Goal: Transaction & Acquisition: Purchase product/service

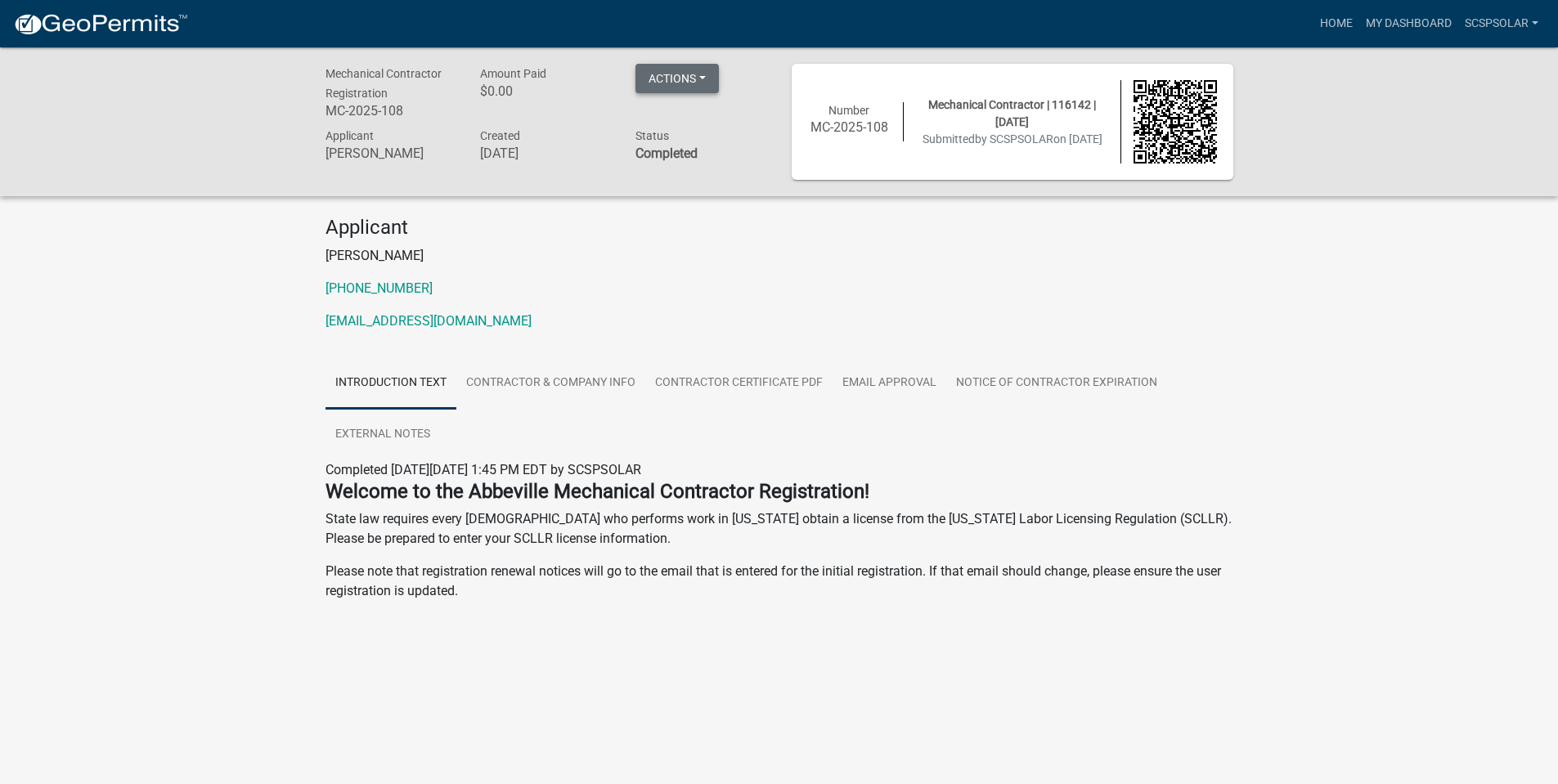
click at [679, 68] on button "Actions" at bounding box center [677, 78] width 84 height 29
click at [1506, 36] on link "SCSPSOLAR" at bounding box center [1502, 24] width 86 height 31
click at [1483, 48] on link "Account" at bounding box center [1480, 66] width 131 height 39
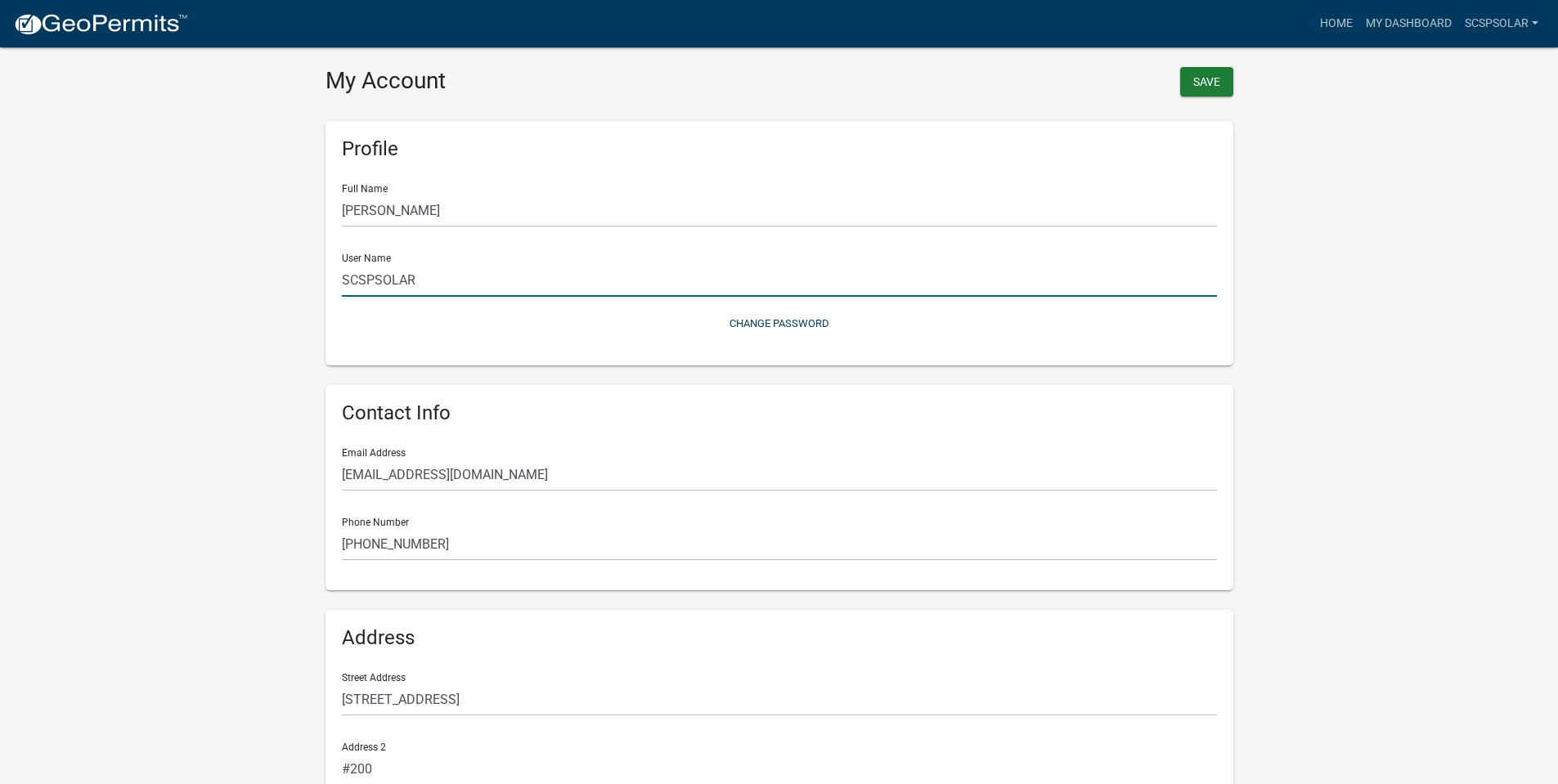
type input "[EMAIL_ADDRESS][DOMAIN_NAME]"
click at [1426, 28] on link "My Dashboard" at bounding box center [1409, 24] width 99 height 31
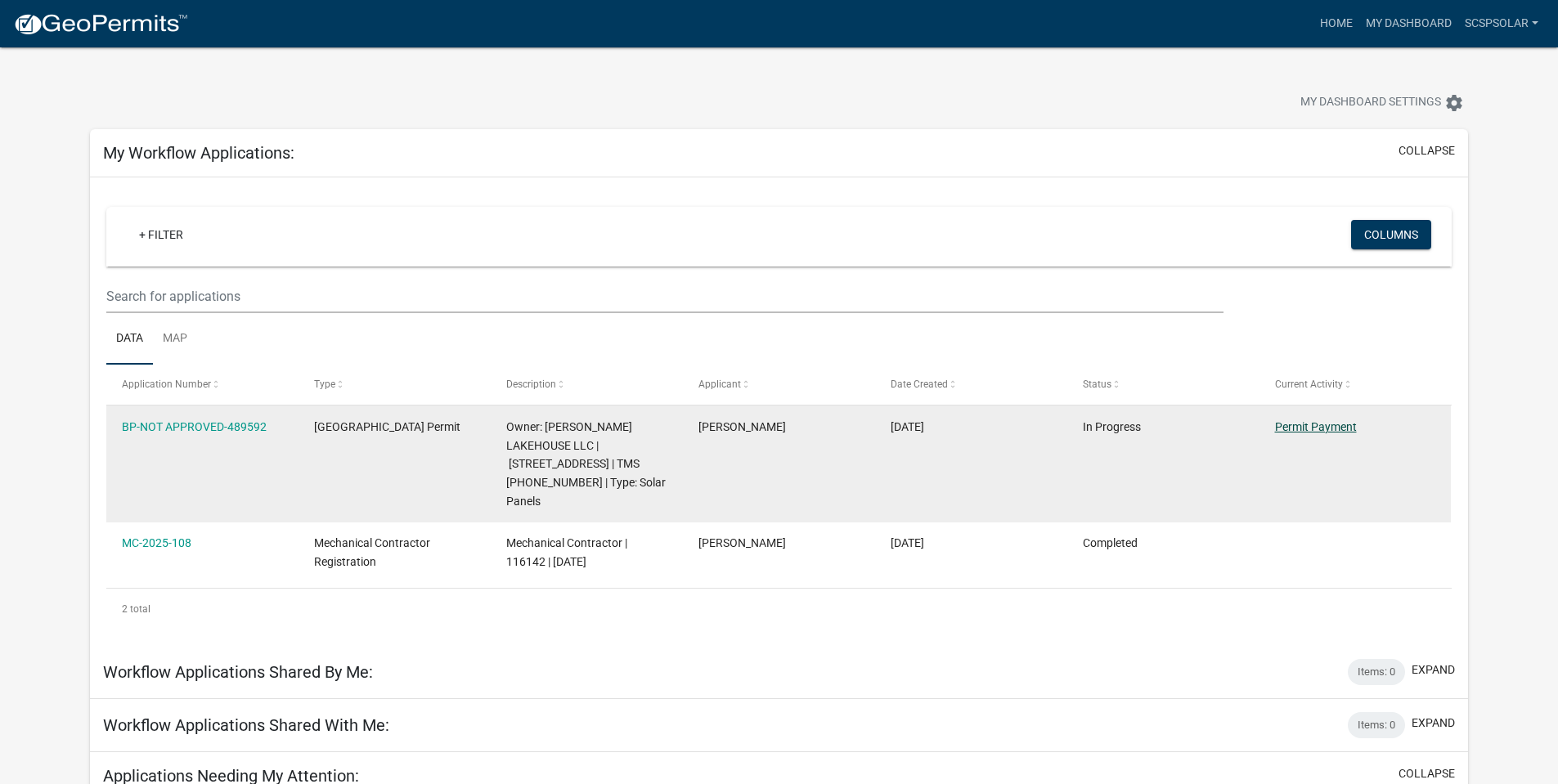
click at [1290, 430] on link "Permit Payment" at bounding box center [1316, 427] width 82 height 13
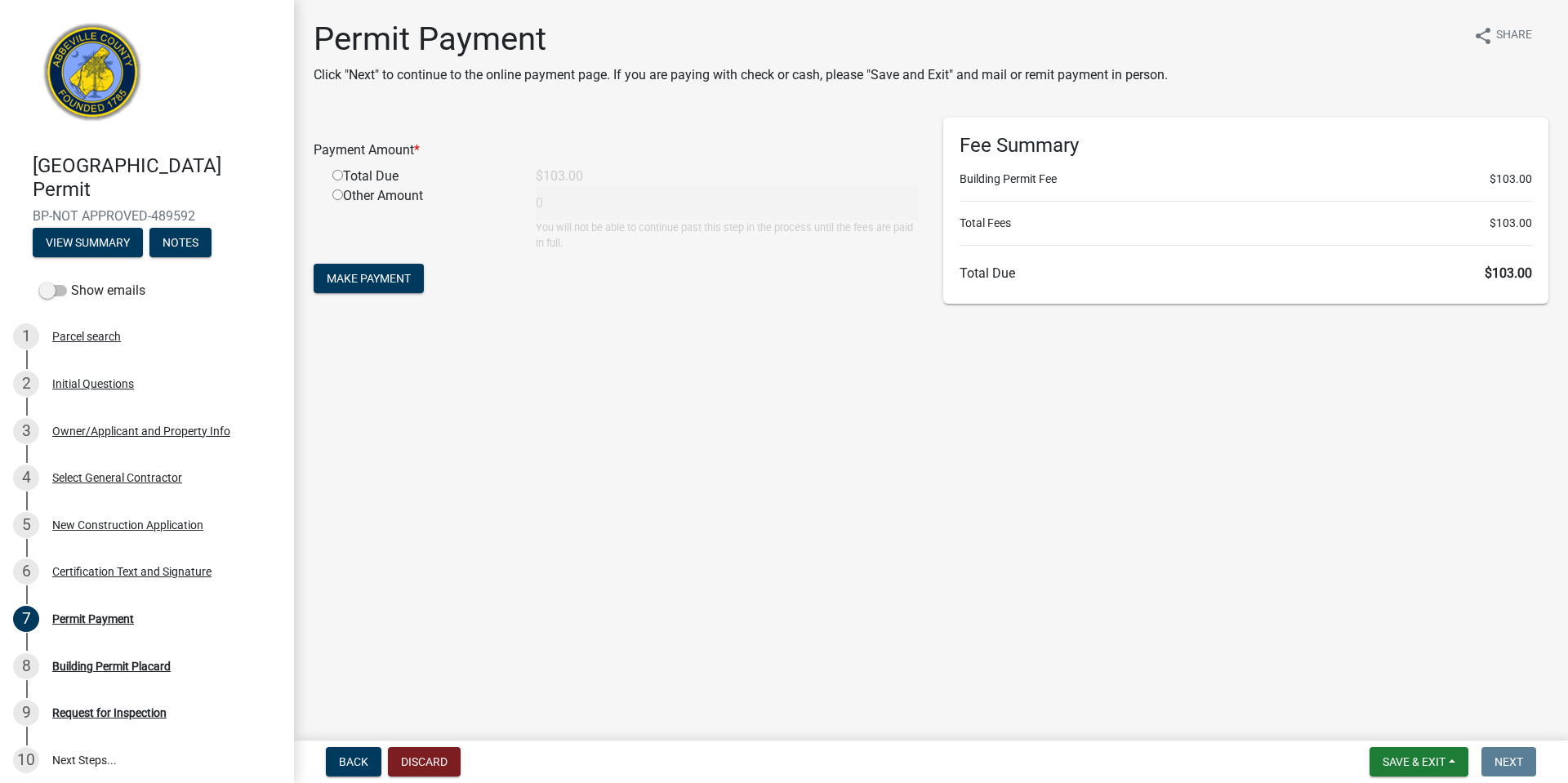
scroll to position [82, 0]
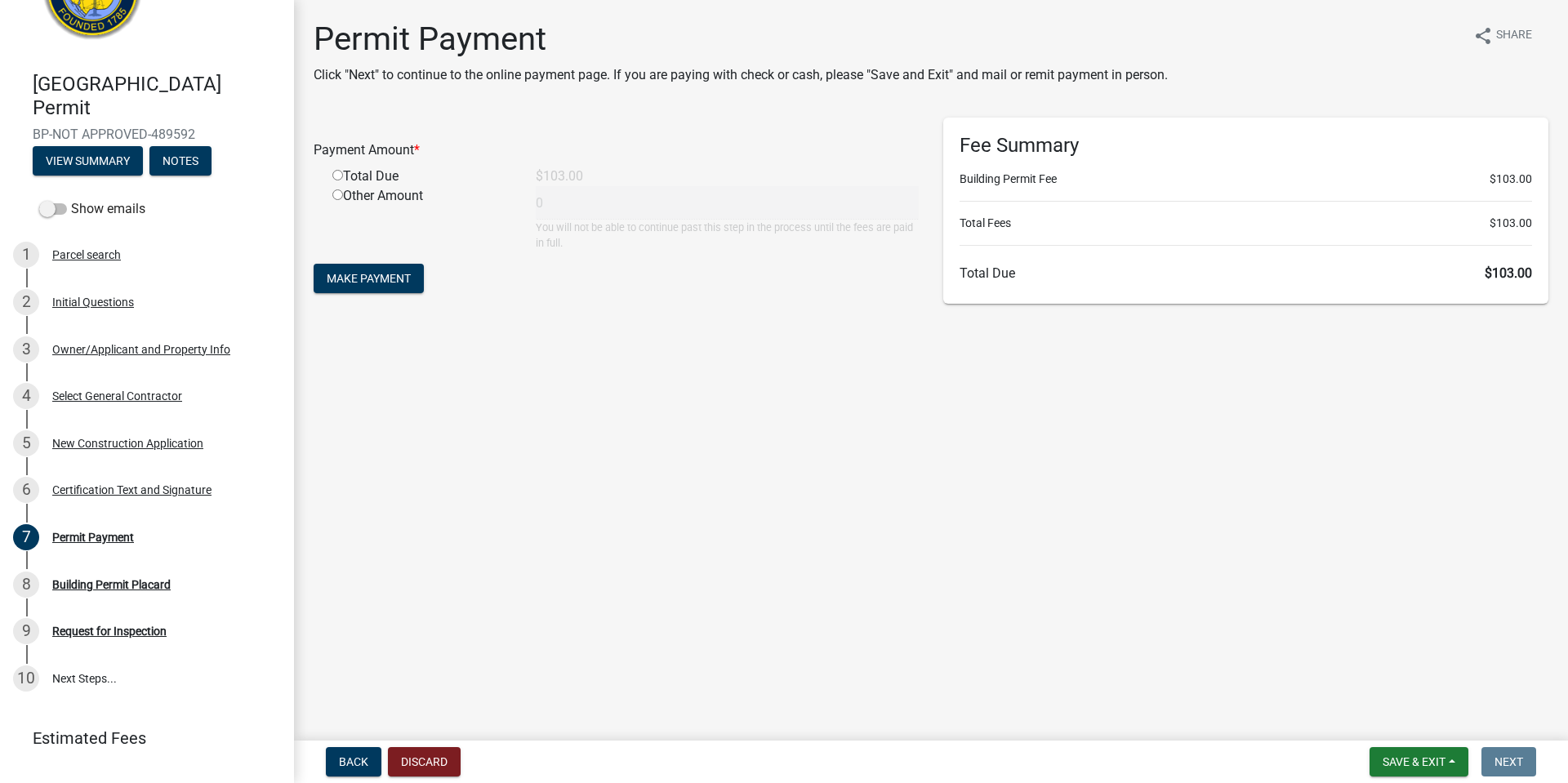
click at [337, 179] on input "radio" at bounding box center [338, 175] width 11 height 11
radio input "true"
type input "103"
click at [369, 293] on form "Payment Amount * Total Due $103.00 Other Amount 103 You will not be able to con…" at bounding box center [616, 207] width 605 height 180
click at [362, 282] on span "Make Payment" at bounding box center [369, 278] width 84 height 13
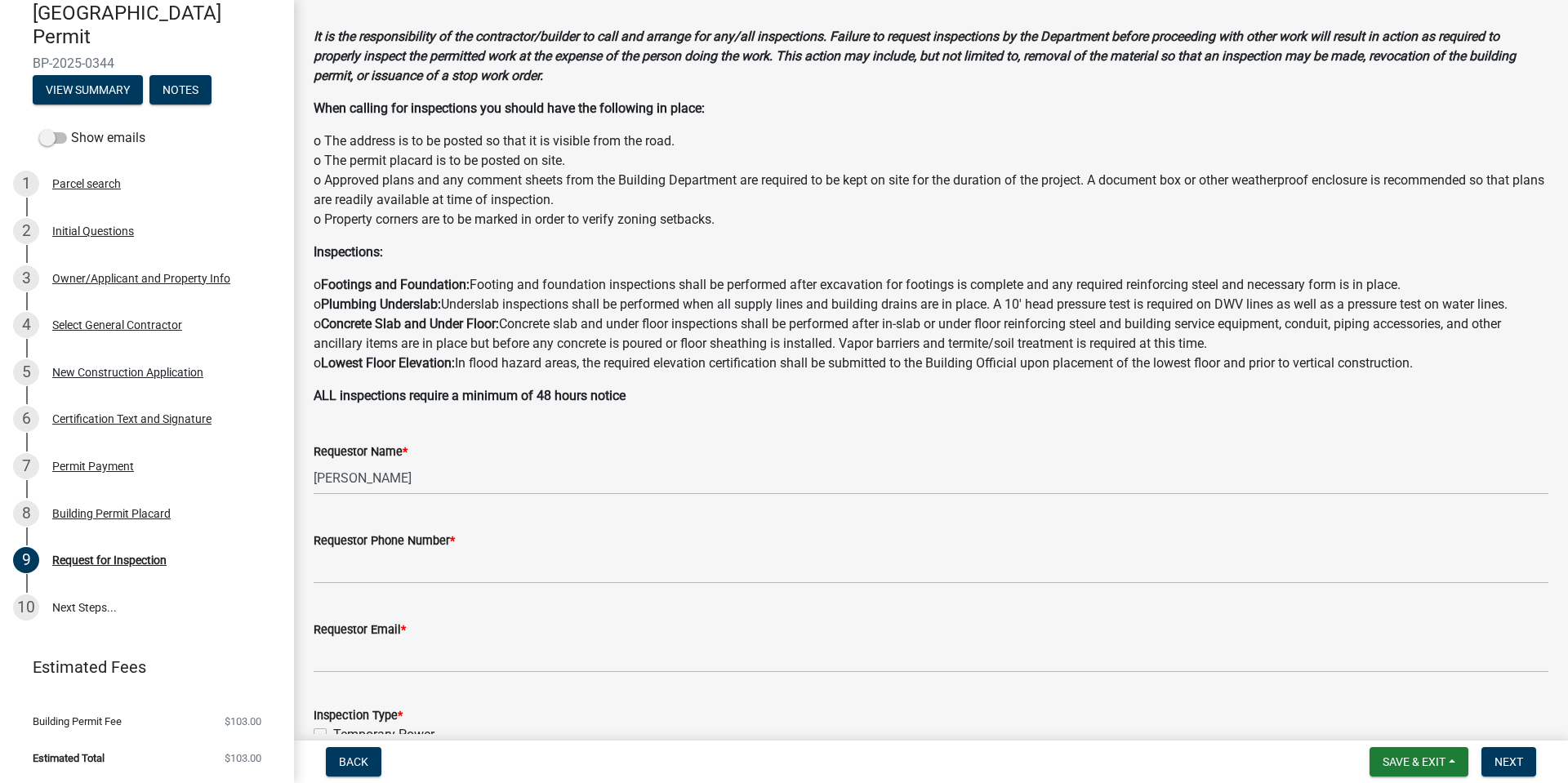
scroll to position [164, 0]
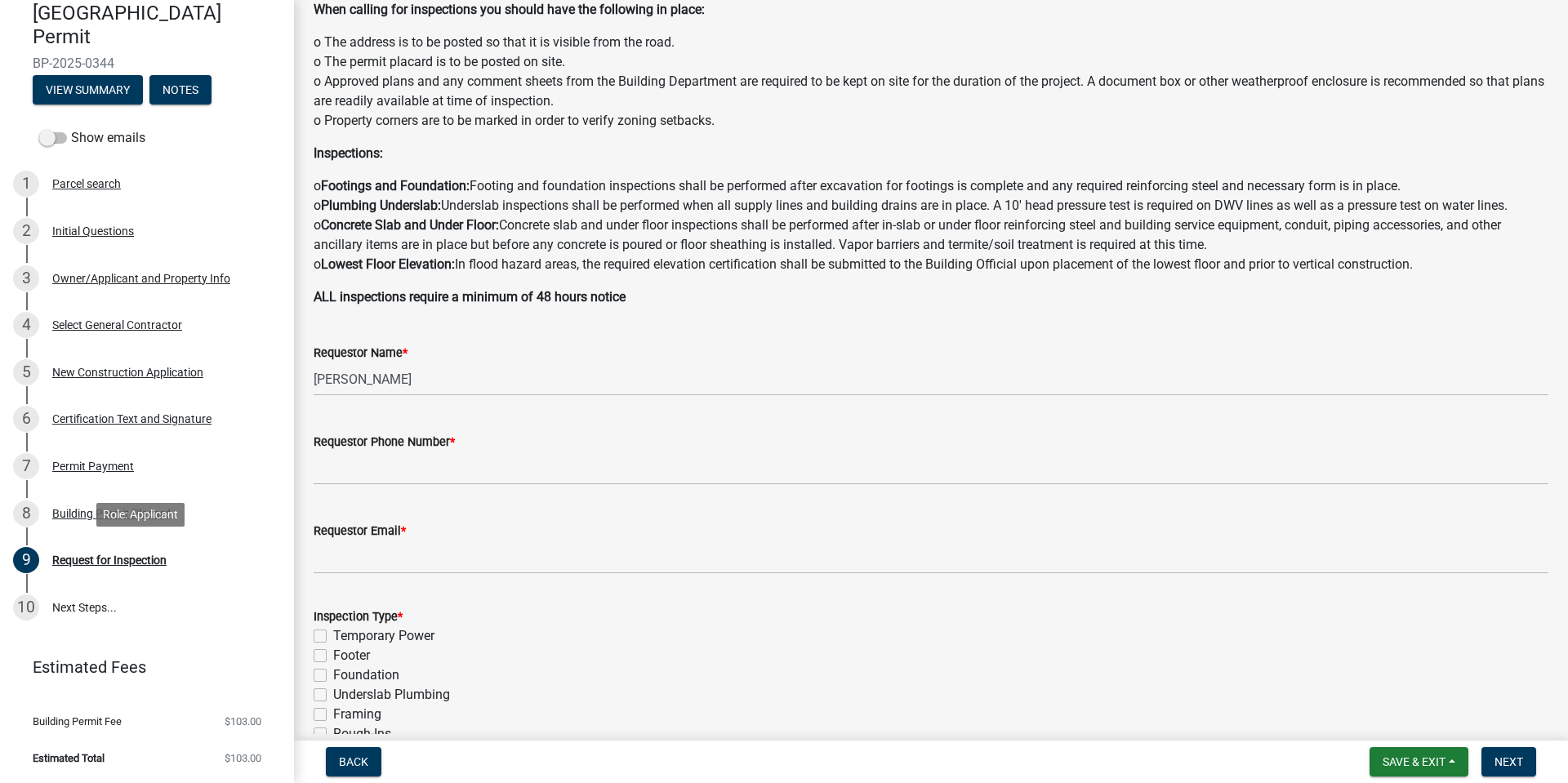
click at [135, 523] on div "8 Building Permit Placard" at bounding box center [140, 513] width 254 height 26
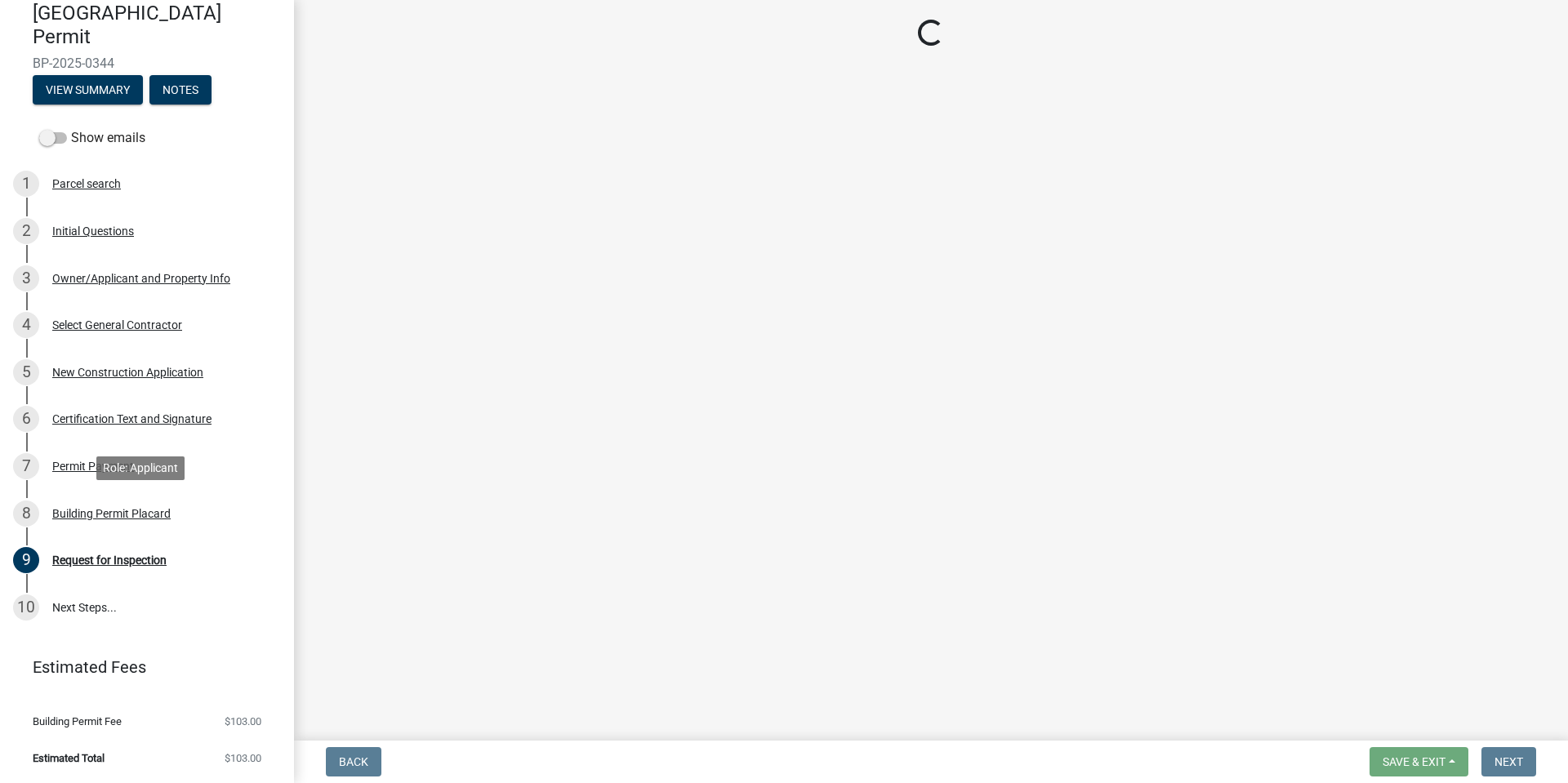
scroll to position [0, 0]
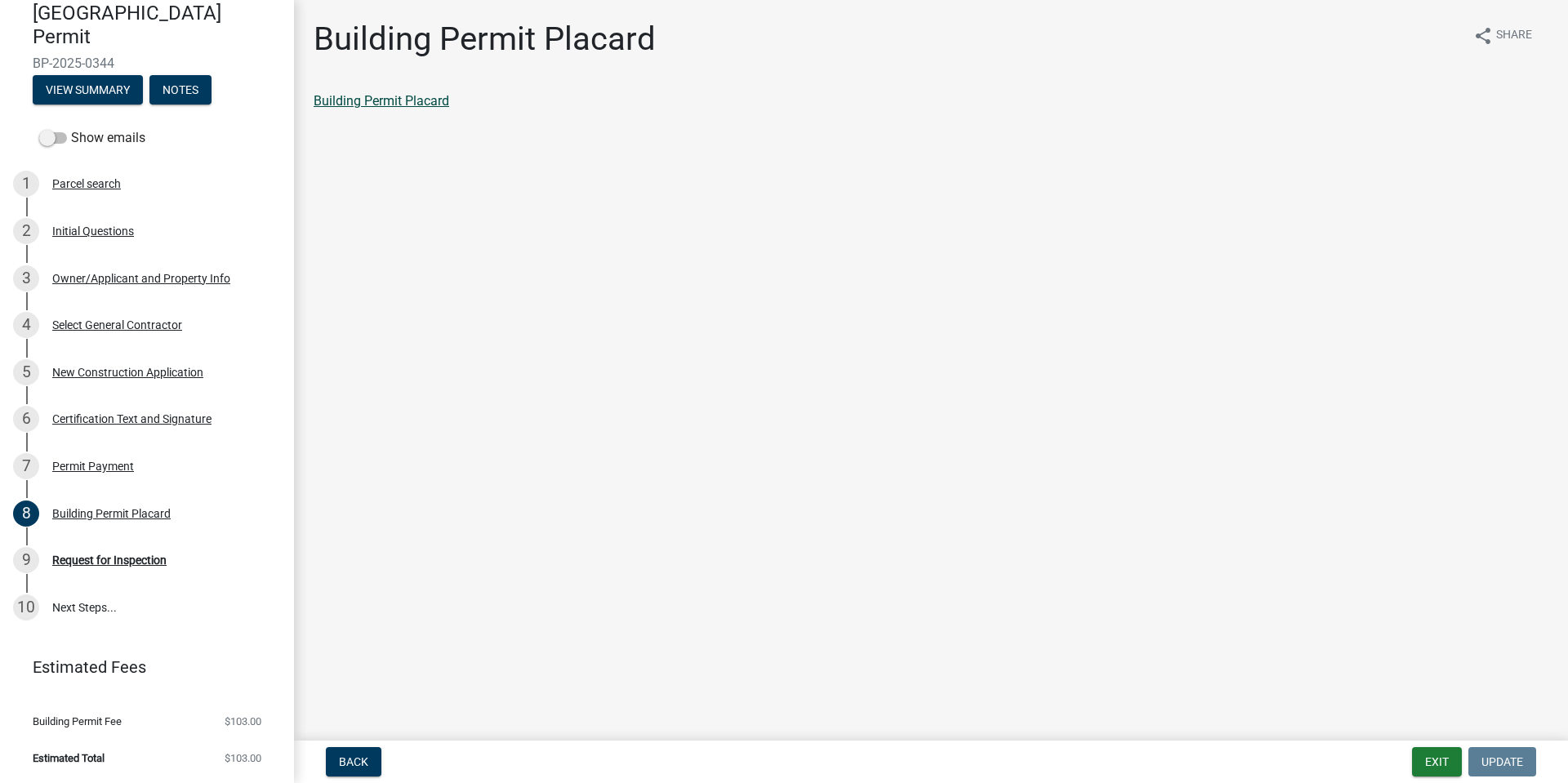
click at [408, 104] on link "Building Permit Placard" at bounding box center [381, 100] width 135 height 15
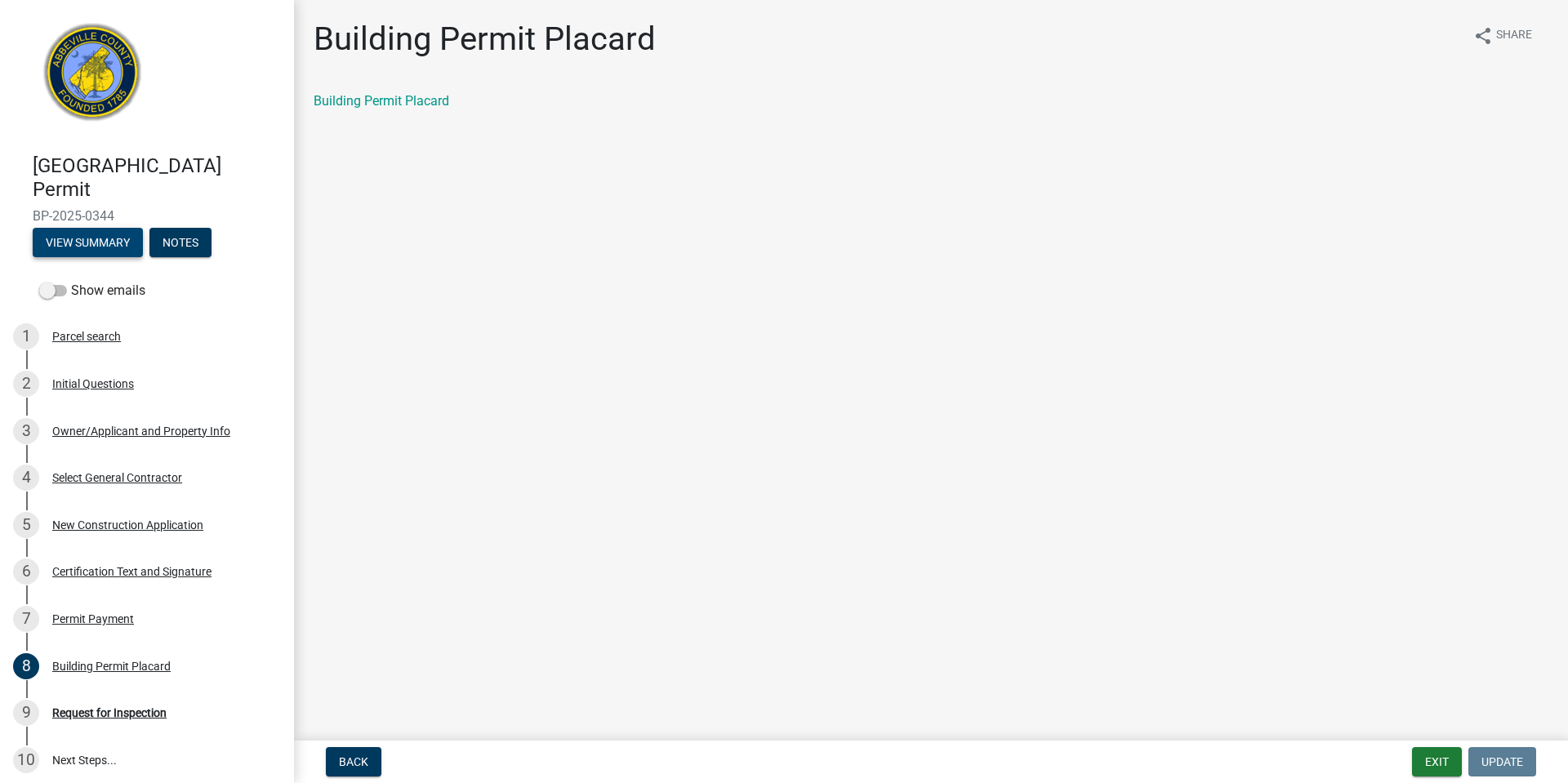
click at [122, 239] on button "View Summary" at bounding box center [87, 243] width 110 height 29
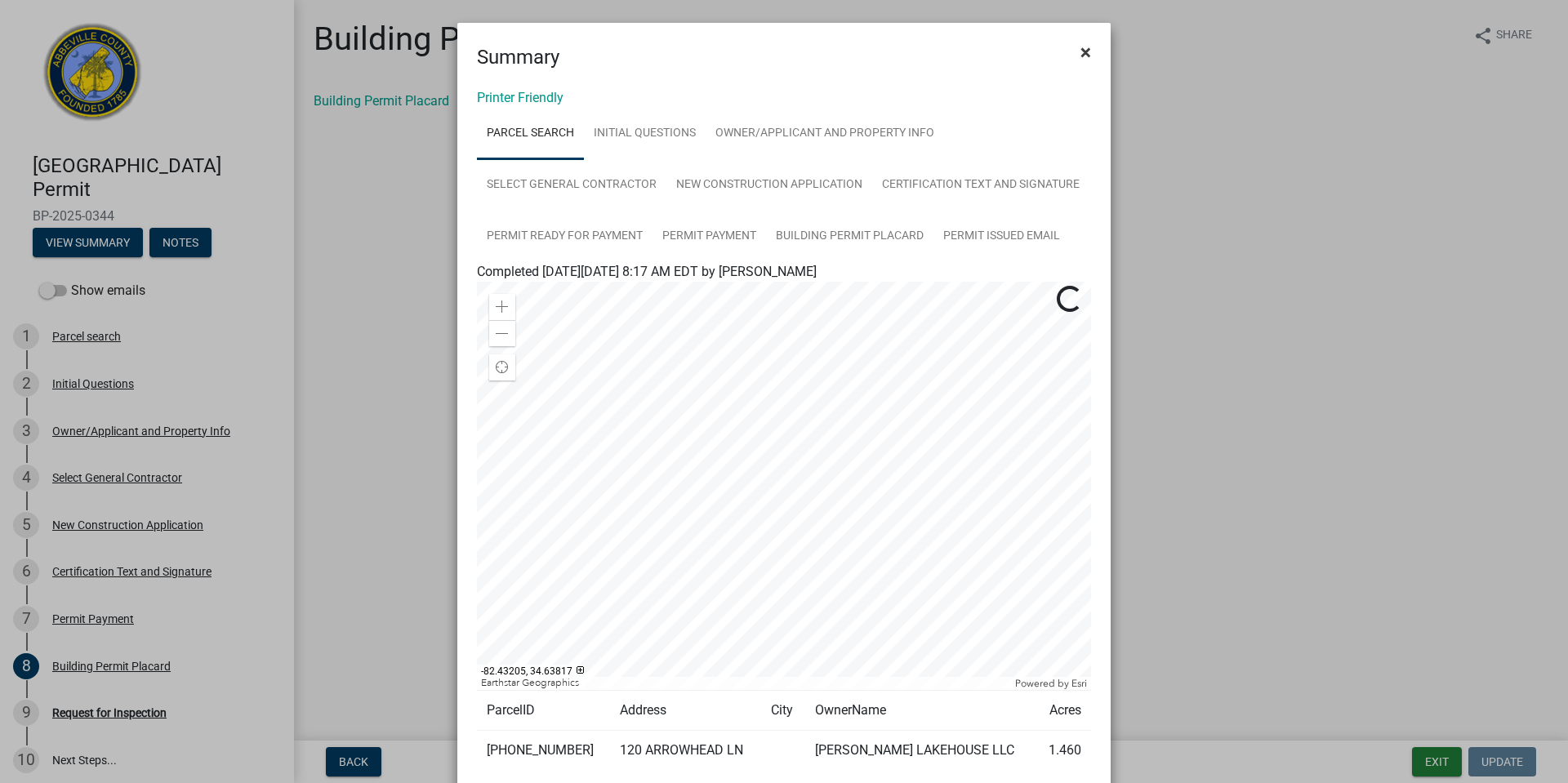
click at [1080, 55] on span "×" at bounding box center [1086, 52] width 11 height 23
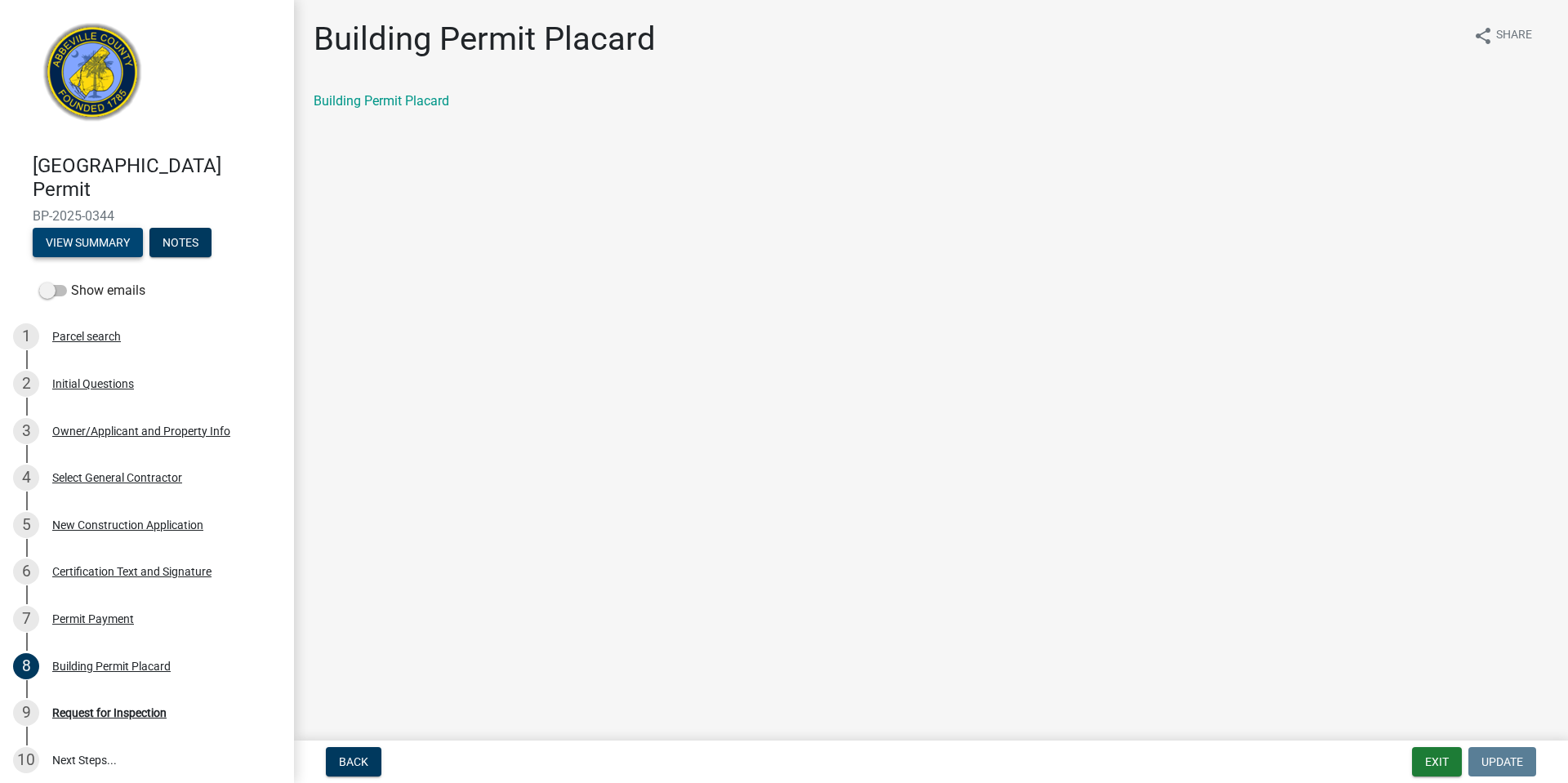
click at [125, 236] on button "View Summary" at bounding box center [87, 243] width 110 height 29
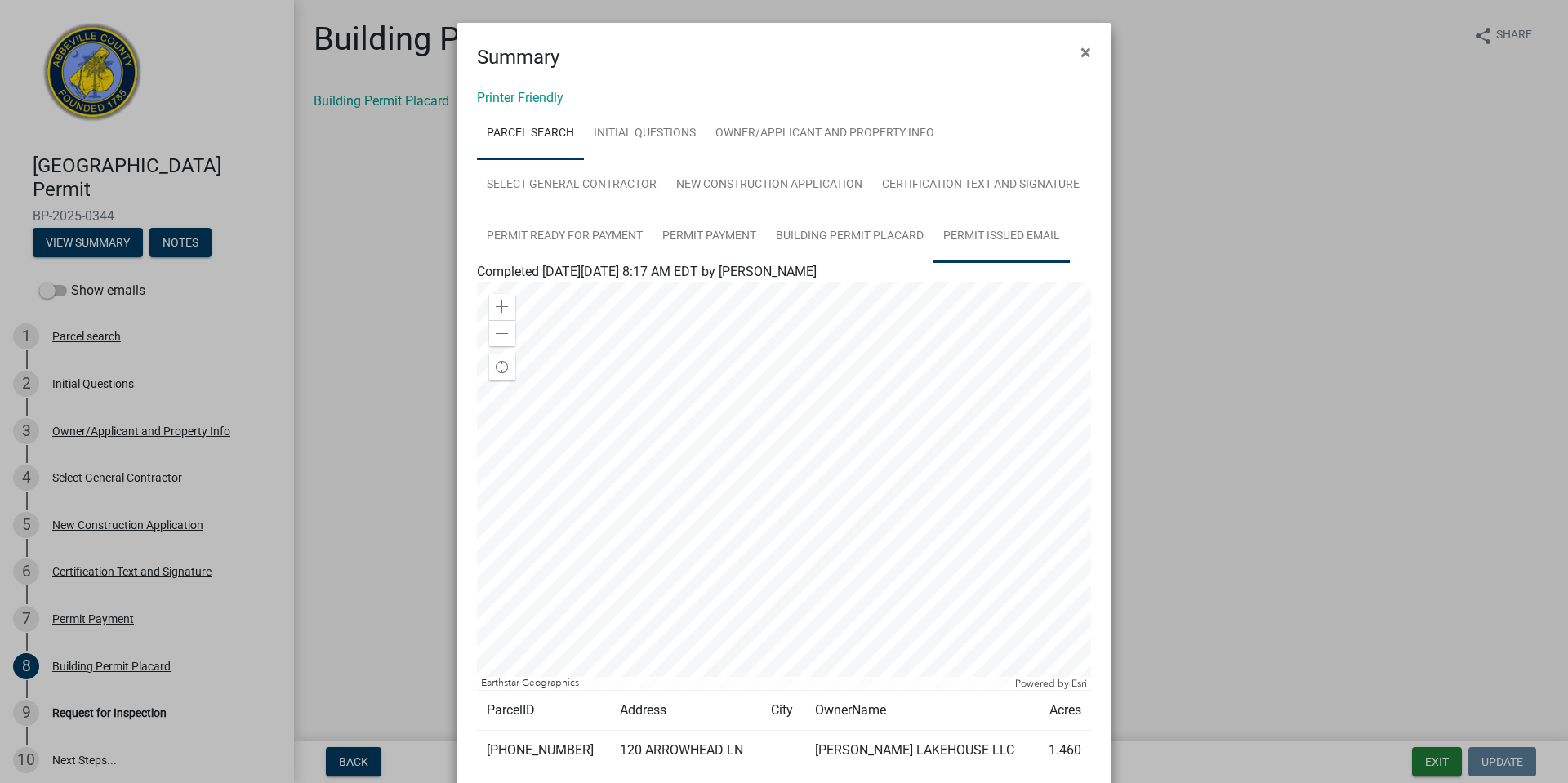
click at [1005, 227] on link "Permit Issued Email" at bounding box center [1001, 237] width 136 height 53
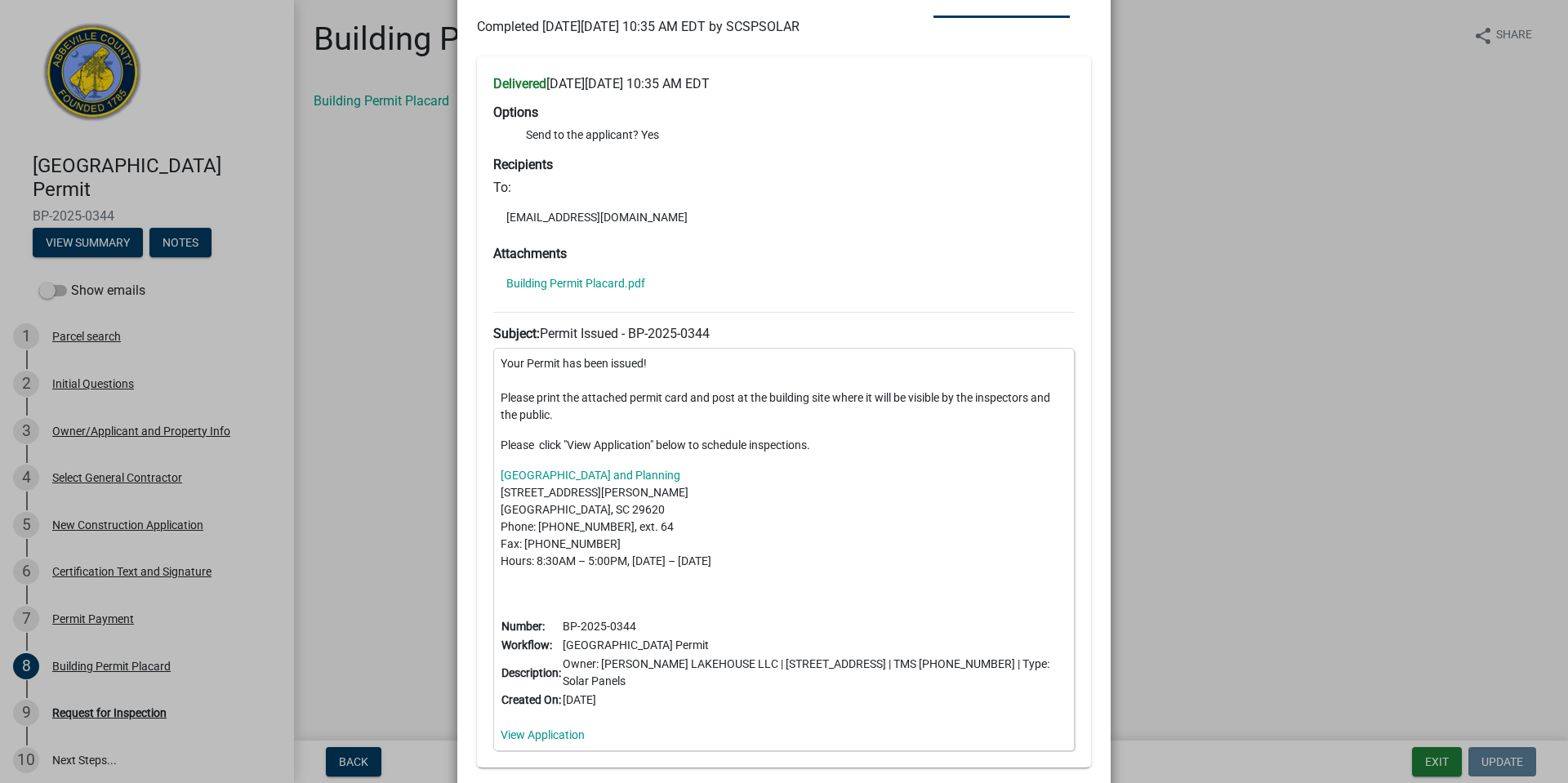
scroll to position [372, 0]
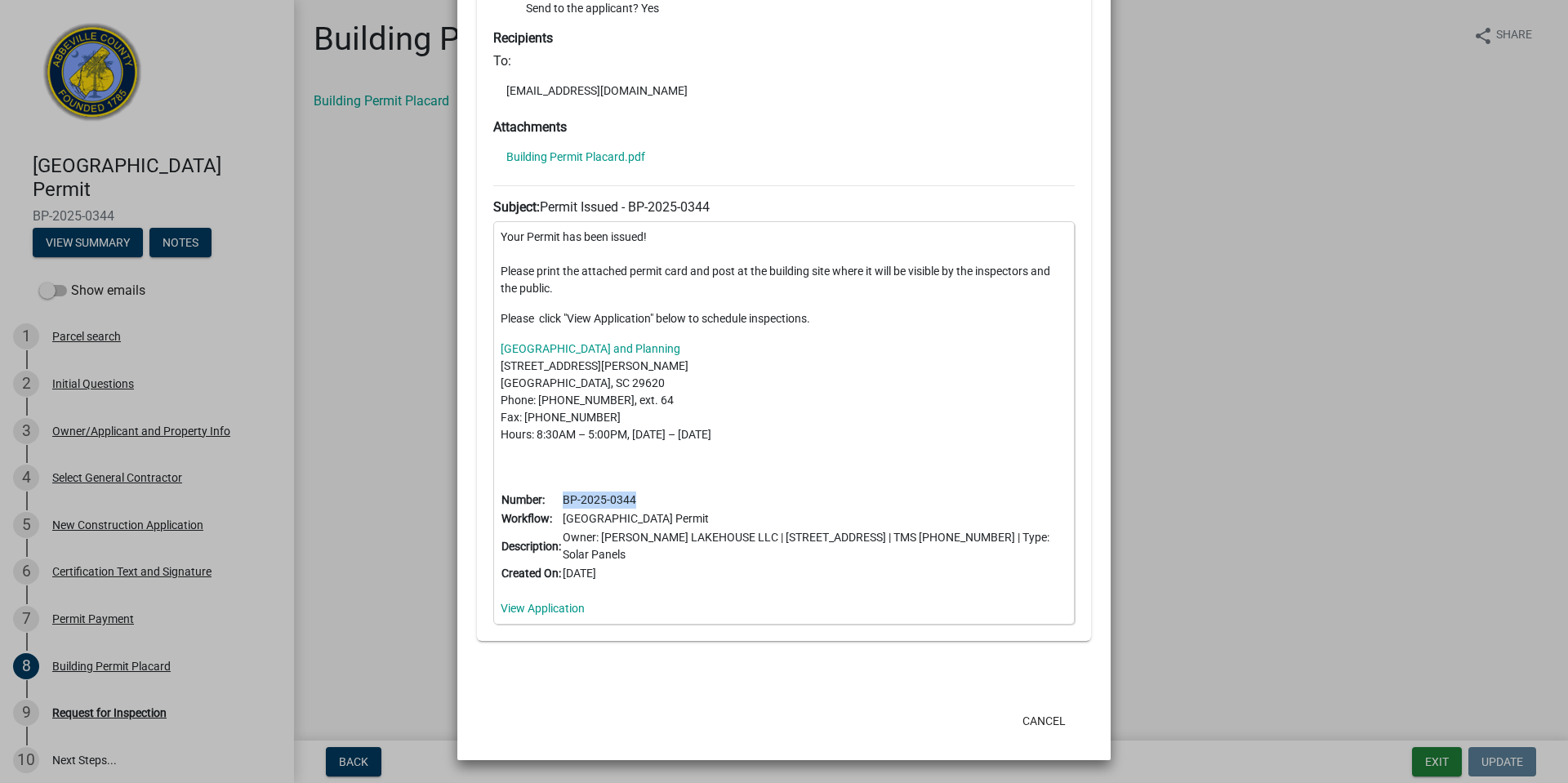
drag, startPoint x: 634, startPoint y: 502, endPoint x: 560, endPoint y: 493, distance: 74.5
click at [561, 493] on td "BP-2025-0344" at bounding box center [814, 500] width 505 height 19
copy td "BP-2025-0344"
click at [335, 610] on ngb-modal-window "Summary × Printer Friendly Parcel search Initial Questions Owner/Applicant and …" at bounding box center [784, 392] width 1568 height 783
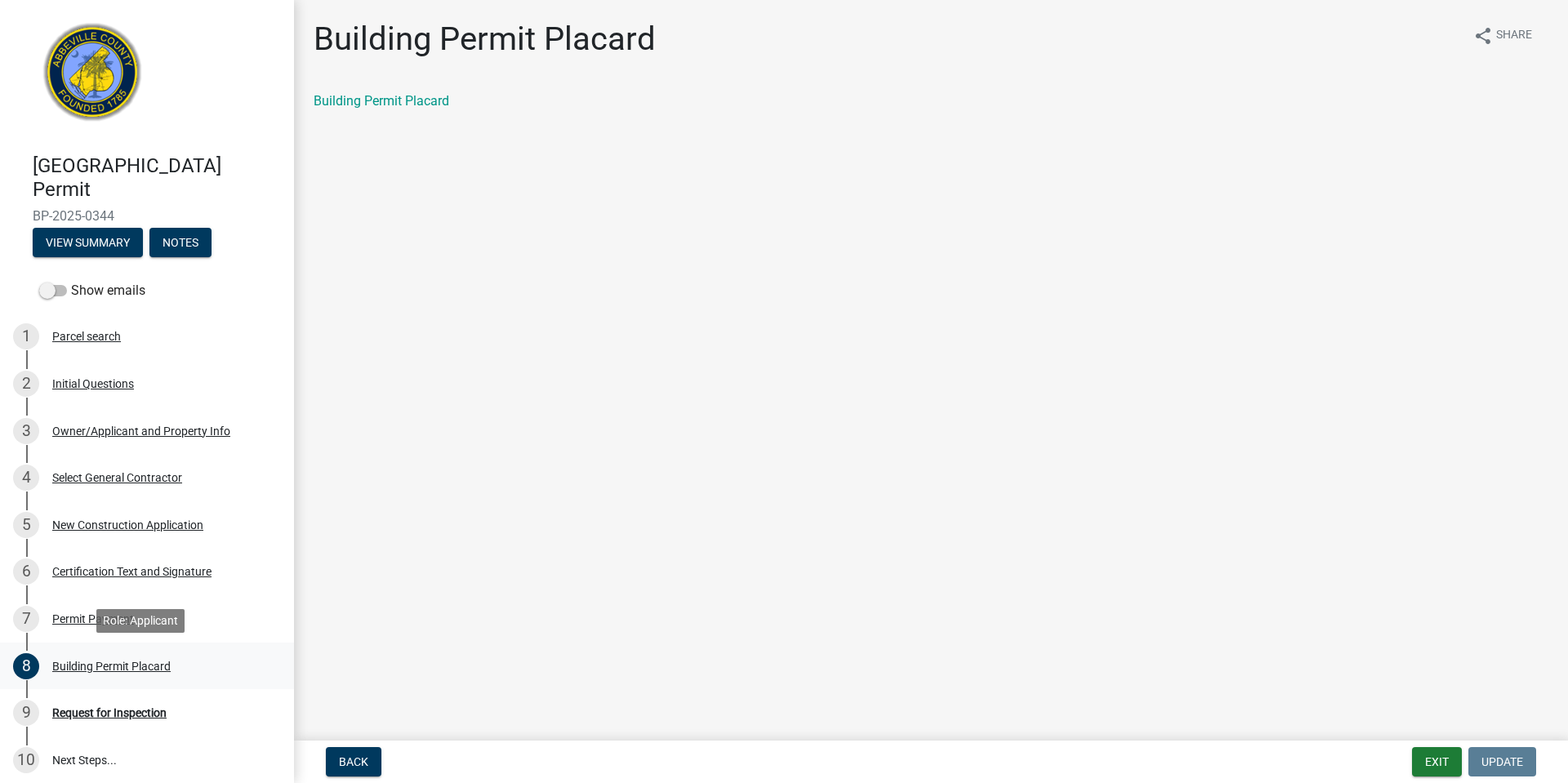
click at [156, 661] on div "Building Permit Placard" at bounding box center [112, 666] width 118 height 12
click at [377, 96] on link "Building Permit Placard" at bounding box center [381, 100] width 135 height 15
